Goal: Task Accomplishment & Management: Use online tool/utility

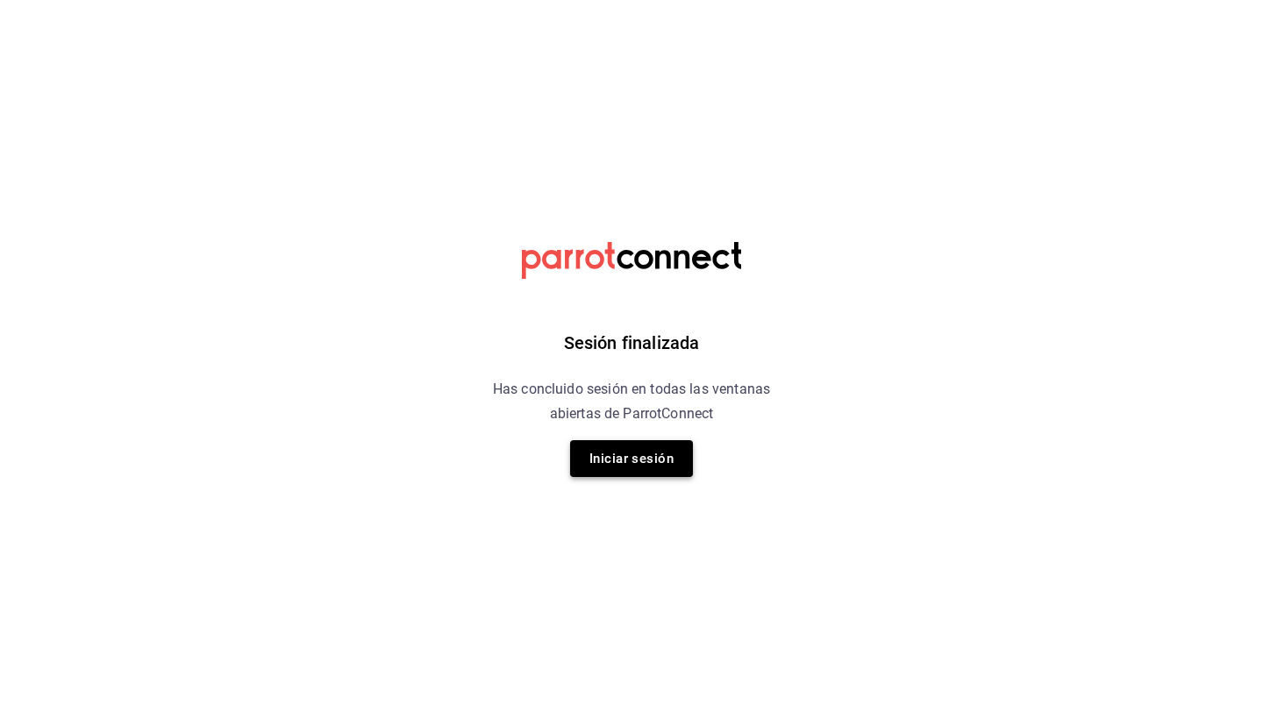
click at [667, 445] on button "Iniciar sesión" at bounding box center [631, 458] width 123 height 37
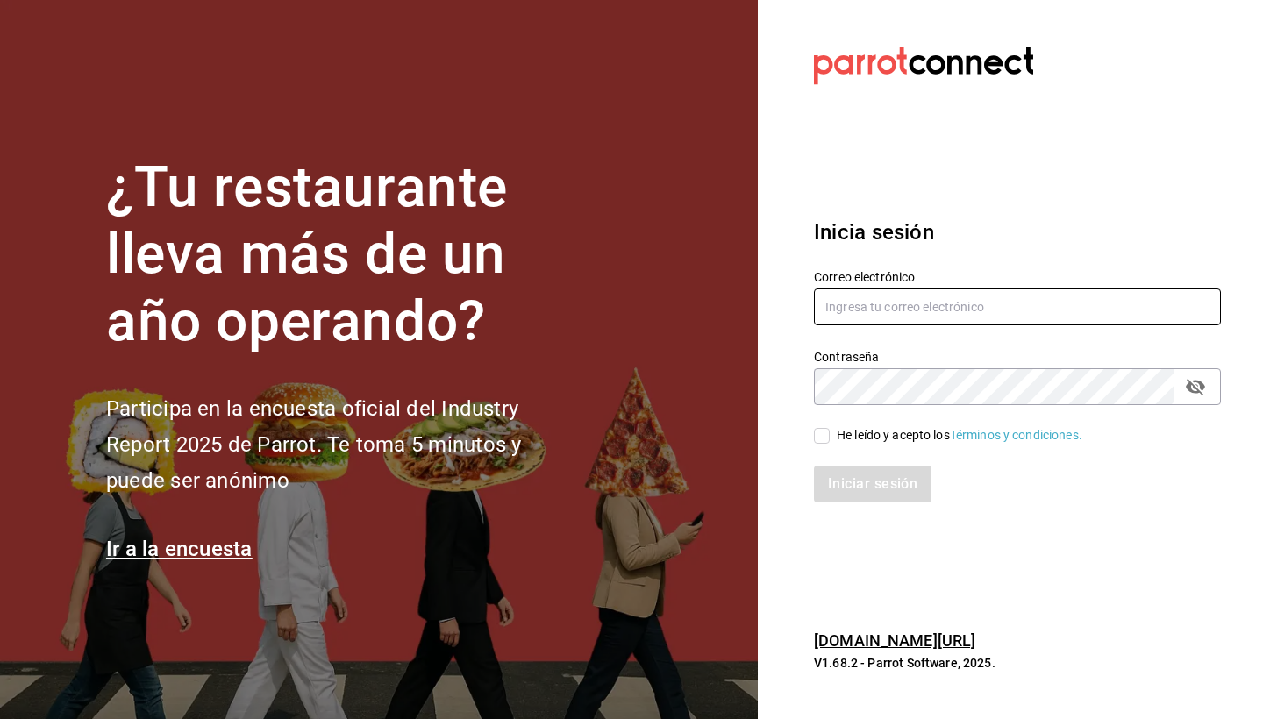
type input "jose.garcia@grupocosteno.com"
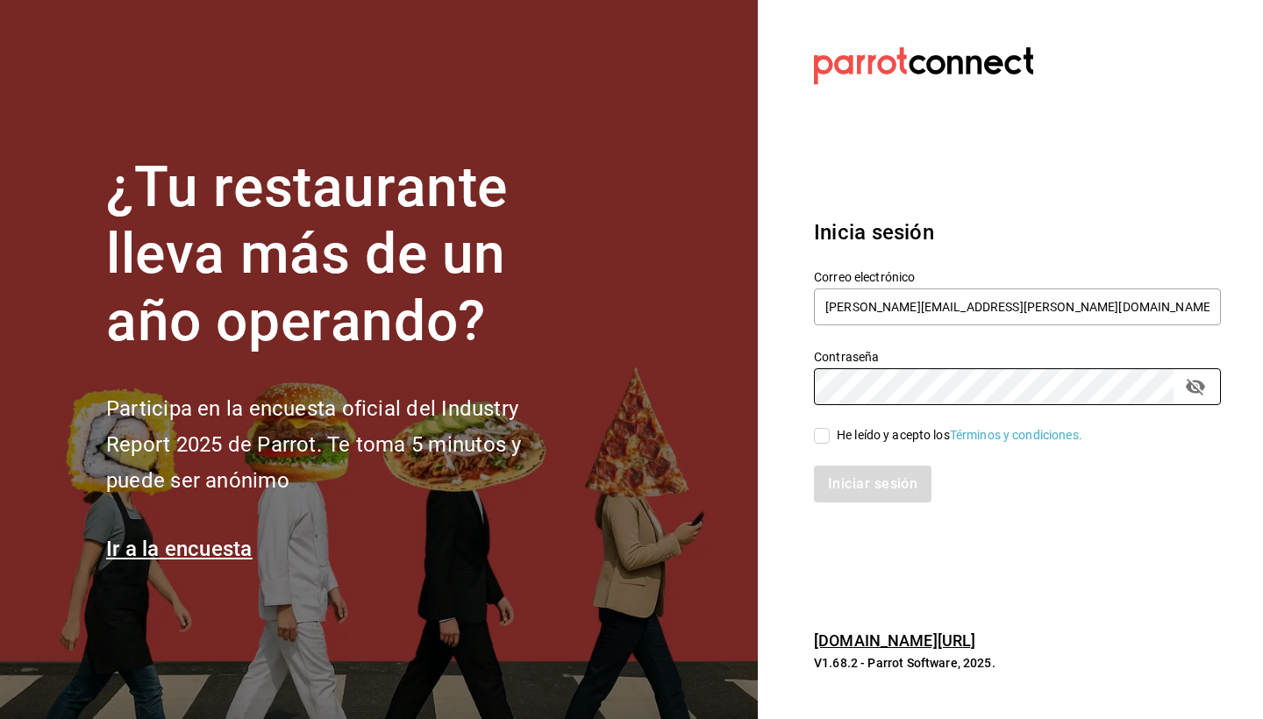
click at [829, 434] on input "He leído y acepto los Términos y condiciones." at bounding box center [822, 436] width 16 height 16
checkbox input "true"
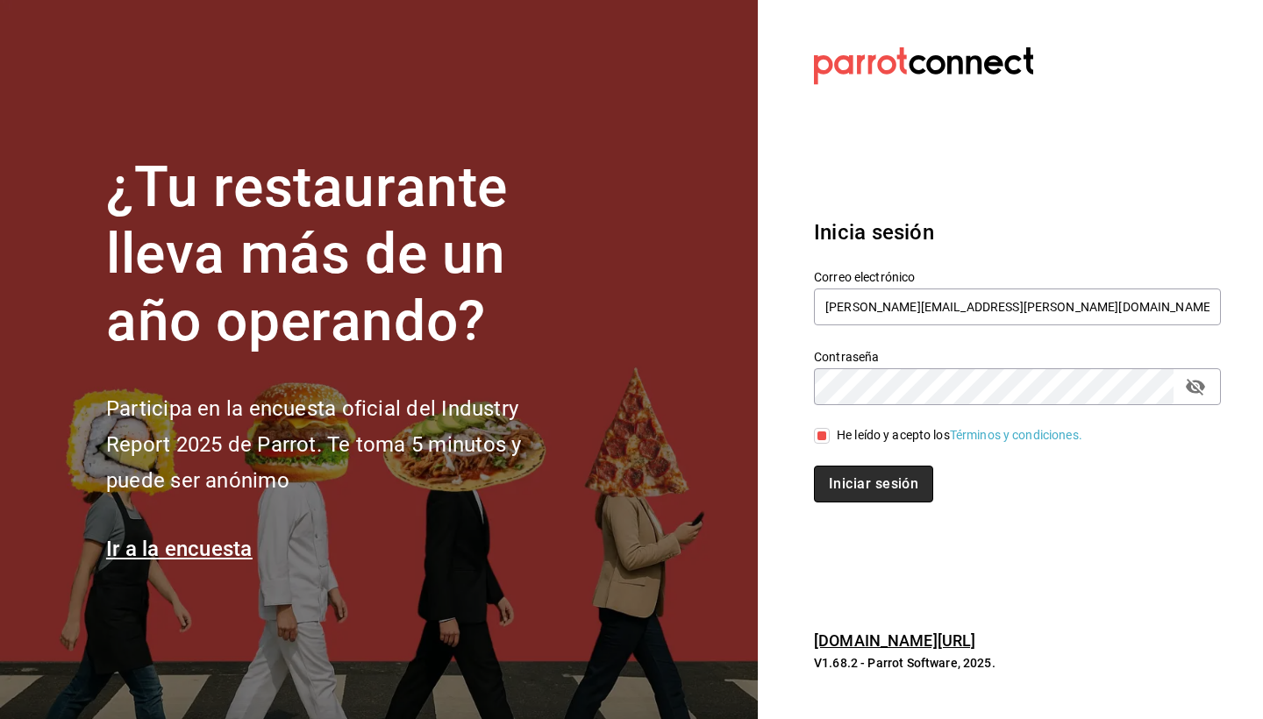
click at [862, 475] on button "Iniciar sesión" at bounding box center [873, 484] width 119 height 37
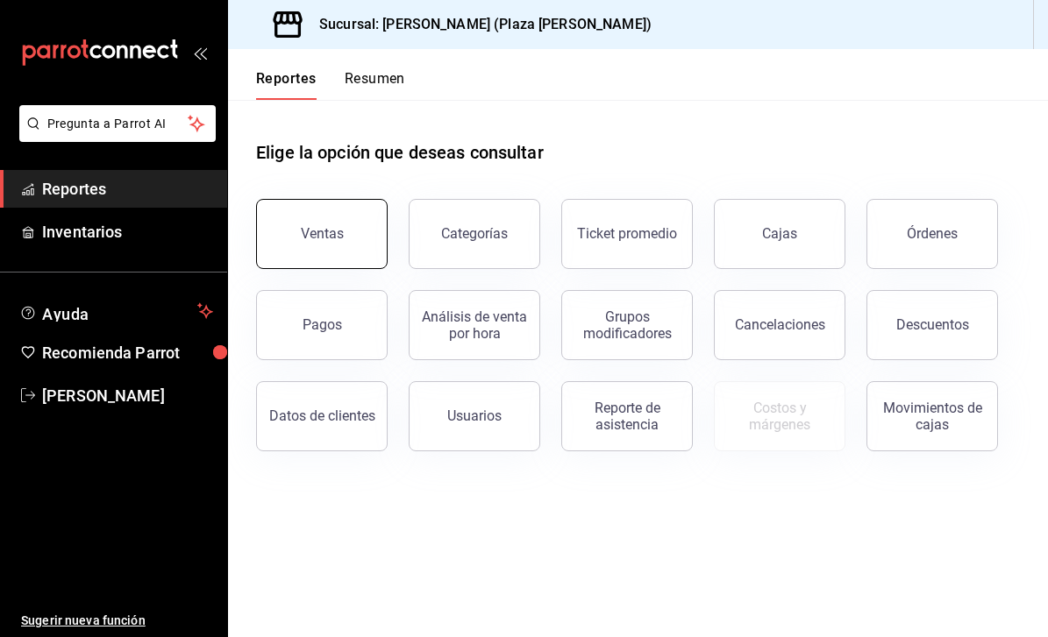
click at [331, 238] on div "Ventas" at bounding box center [322, 233] width 43 height 17
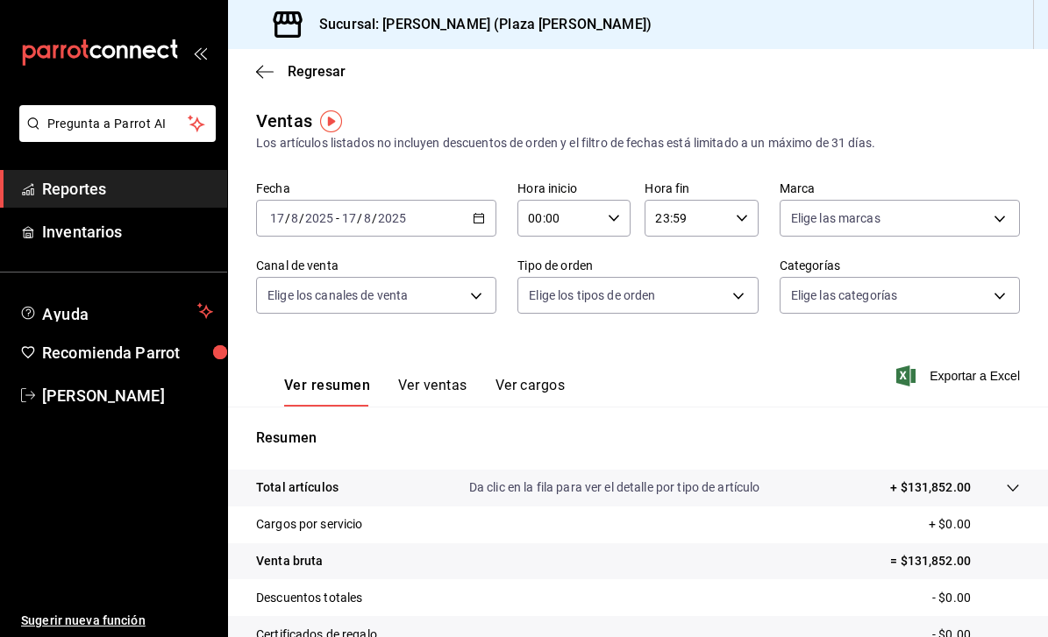
click at [445, 388] on button "Ver ventas" at bounding box center [432, 392] width 69 height 30
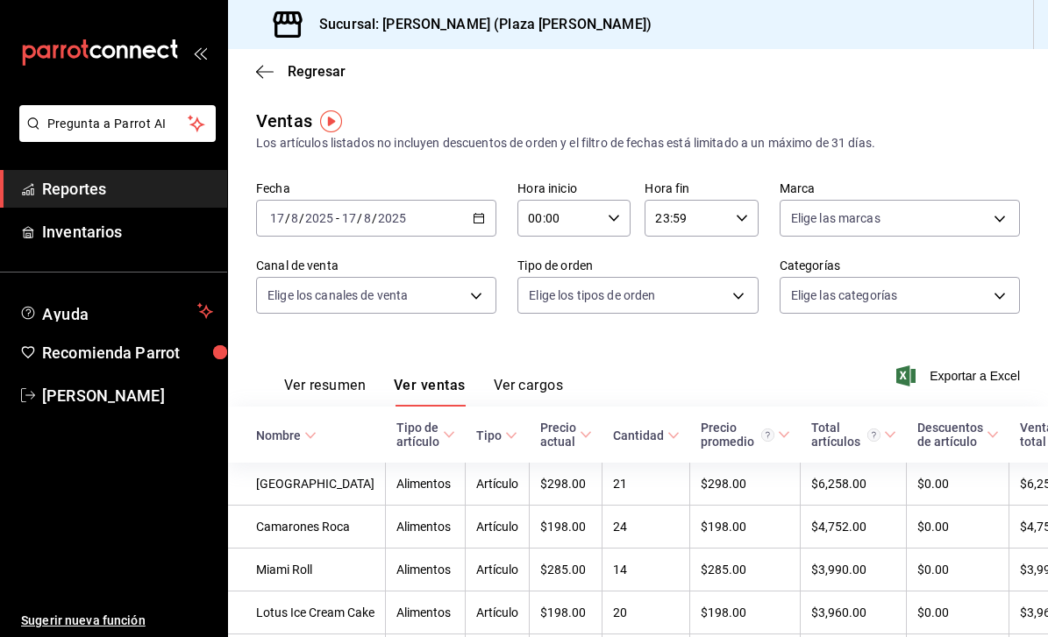
click at [534, 390] on button "Ver cargos" at bounding box center [529, 392] width 70 height 30
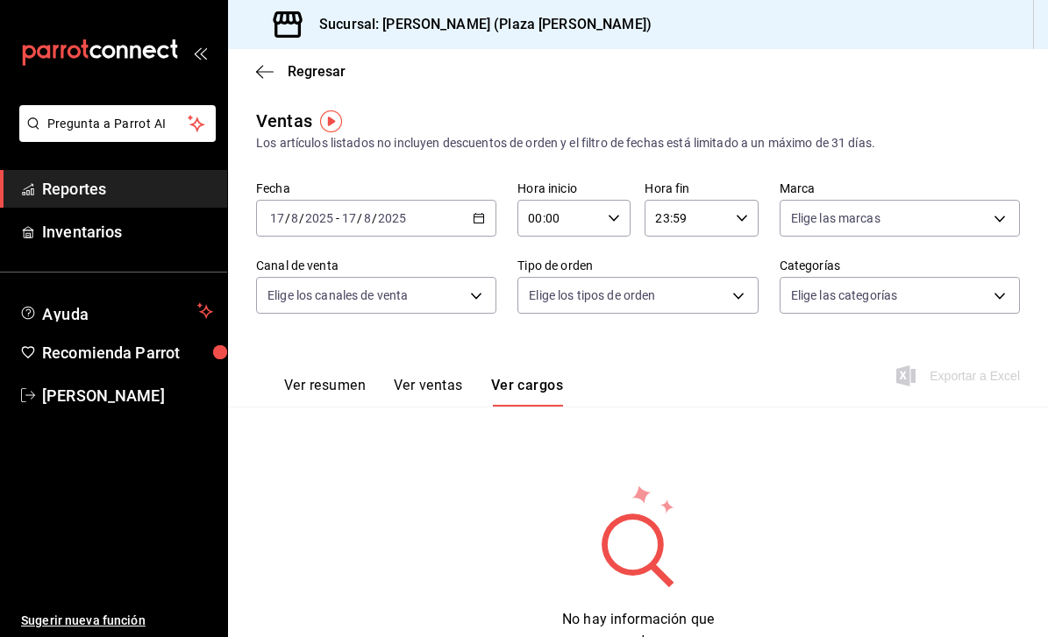
click at [485, 215] on icon "button" at bounding box center [479, 218] width 12 height 12
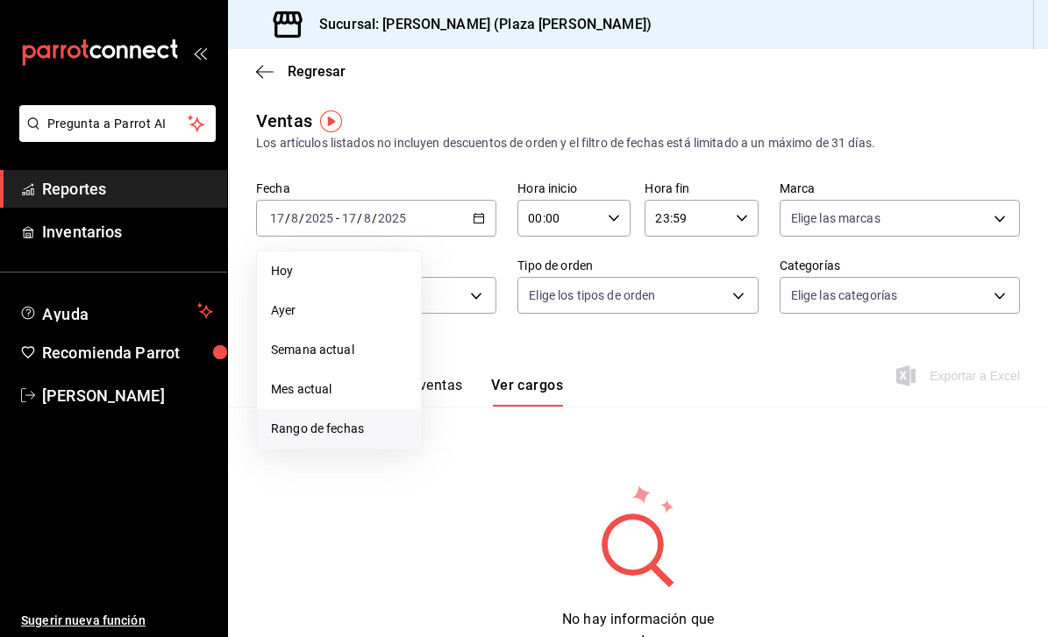
click at [298, 428] on span "Rango de fechas" at bounding box center [339, 429] width 136 height 18
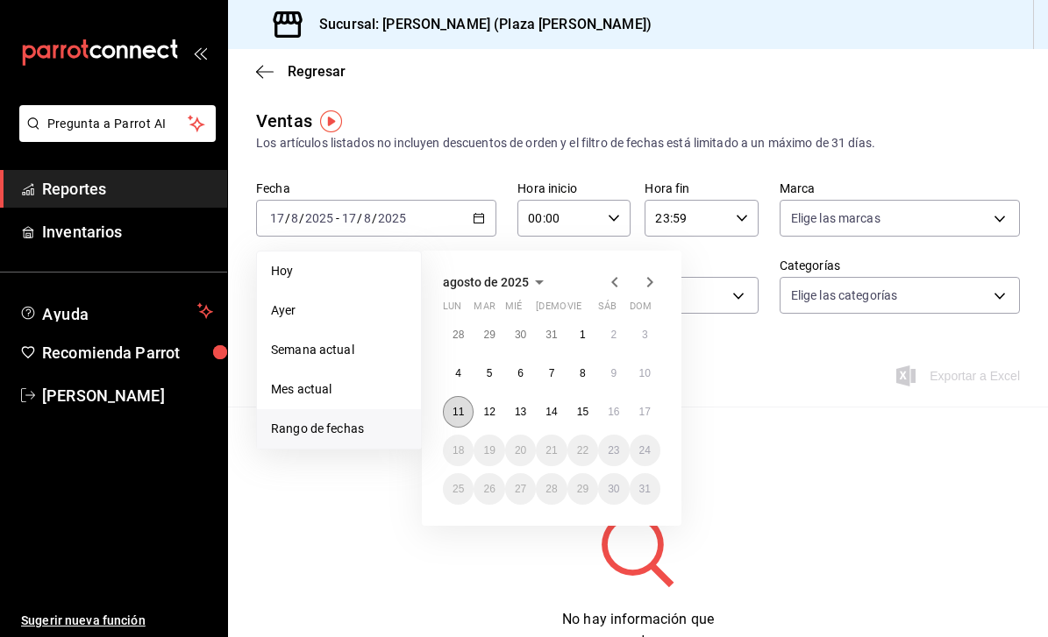
click at [459, 408] on abbr "11" at bounding box center [457, 412] width 11 height 12
click at [649, 409] on abbr "17" at bounding box center [644, 412] width 11 height 12
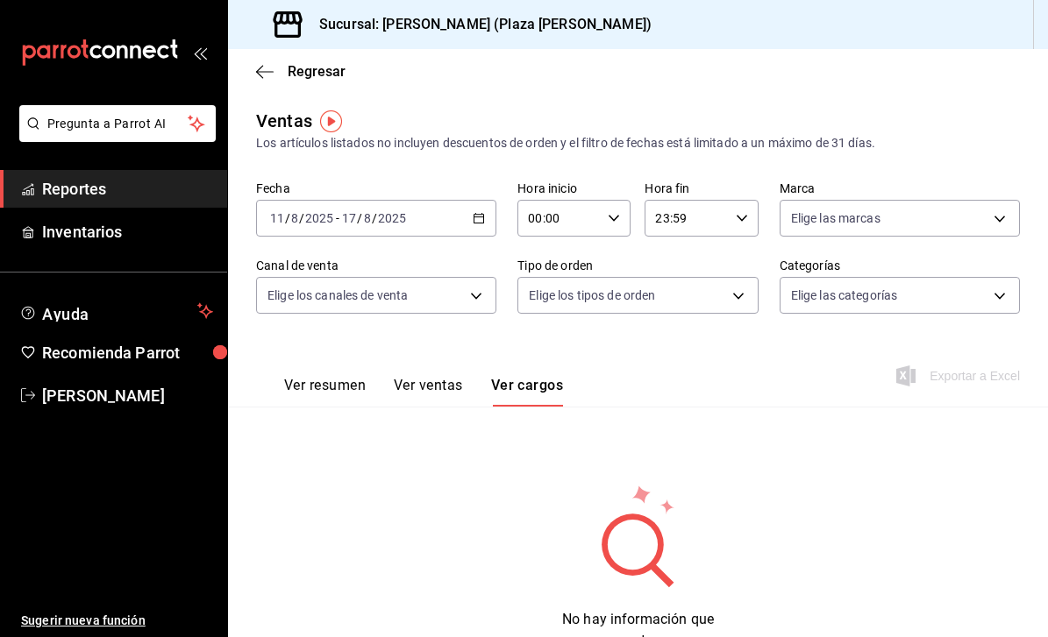
click at [338, 386] on button "Ver resumen" at bounding box center [325, 392] width 82 height 30
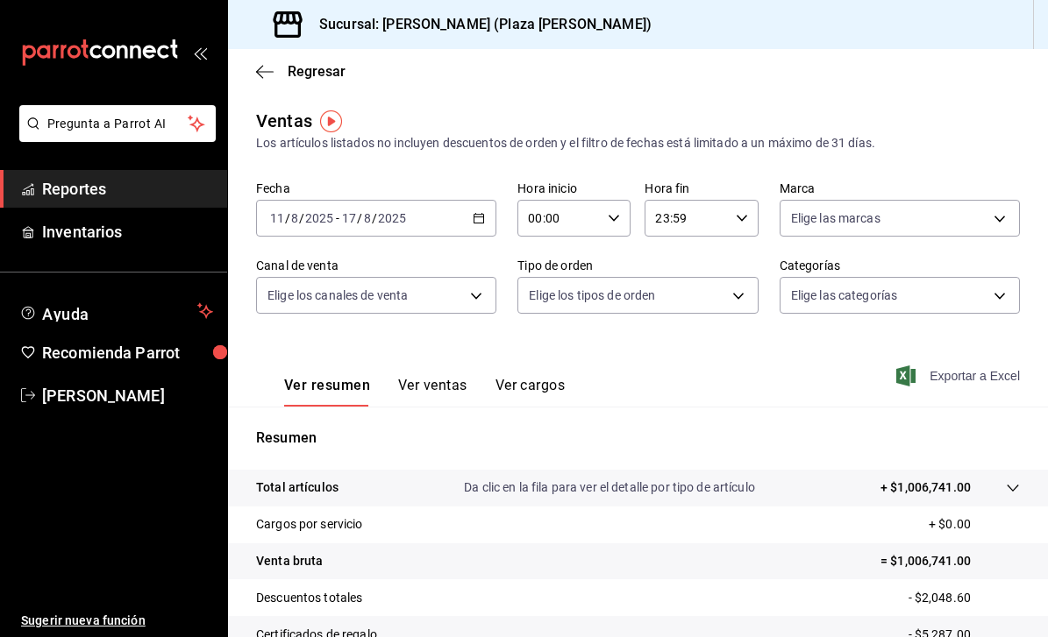
click at [973, 378] on span "Exportar a Excel" at bounding box center [960, 376] width 120 height 21
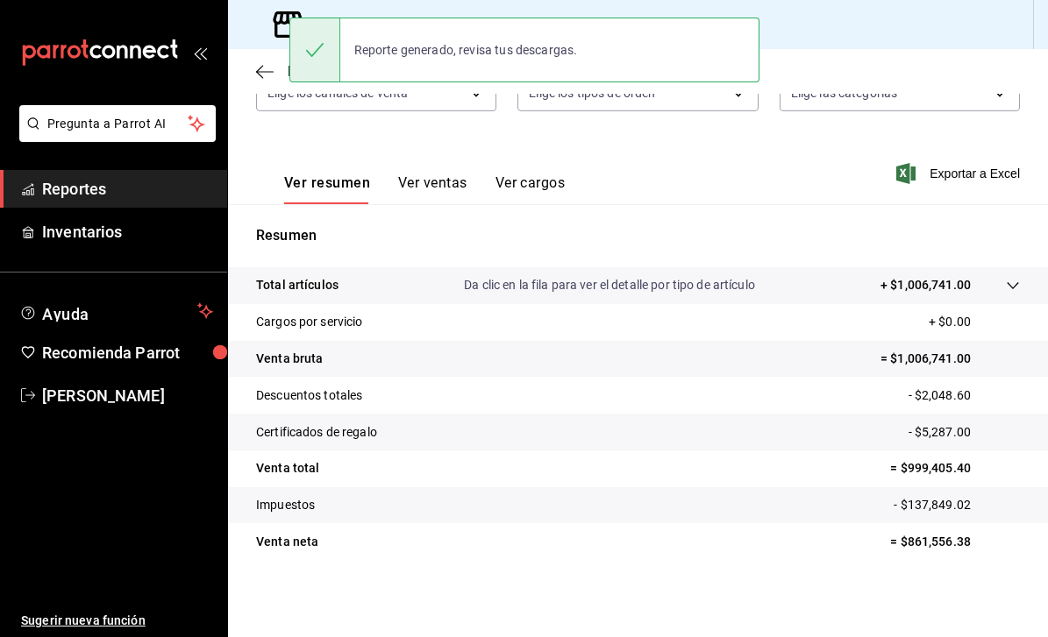
scroll to position [203, 0]
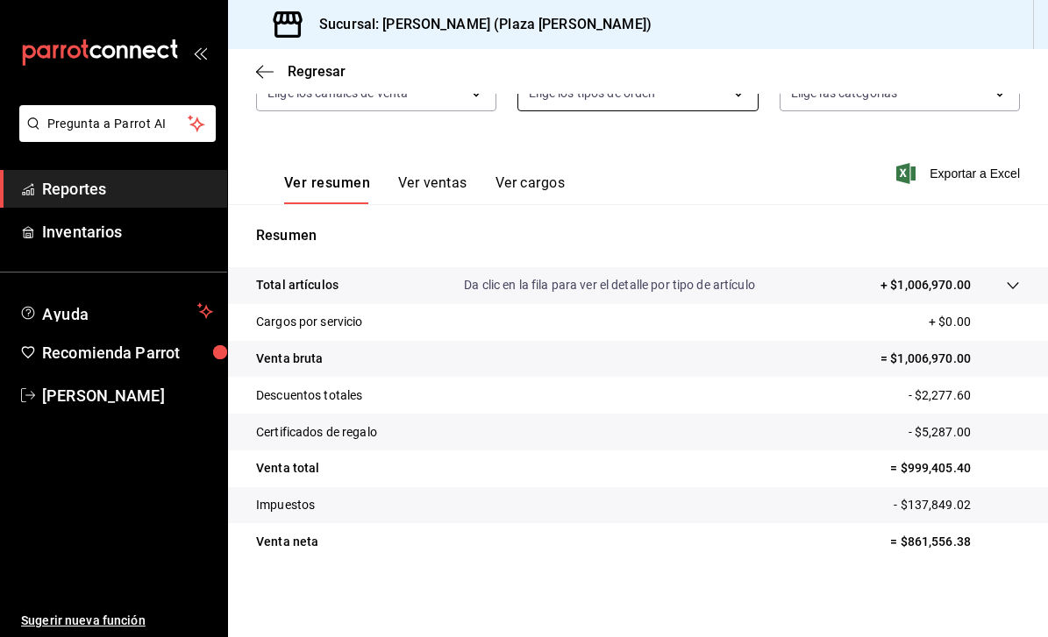
scroll to position [203, 0]
